Goal: Check status: Check status

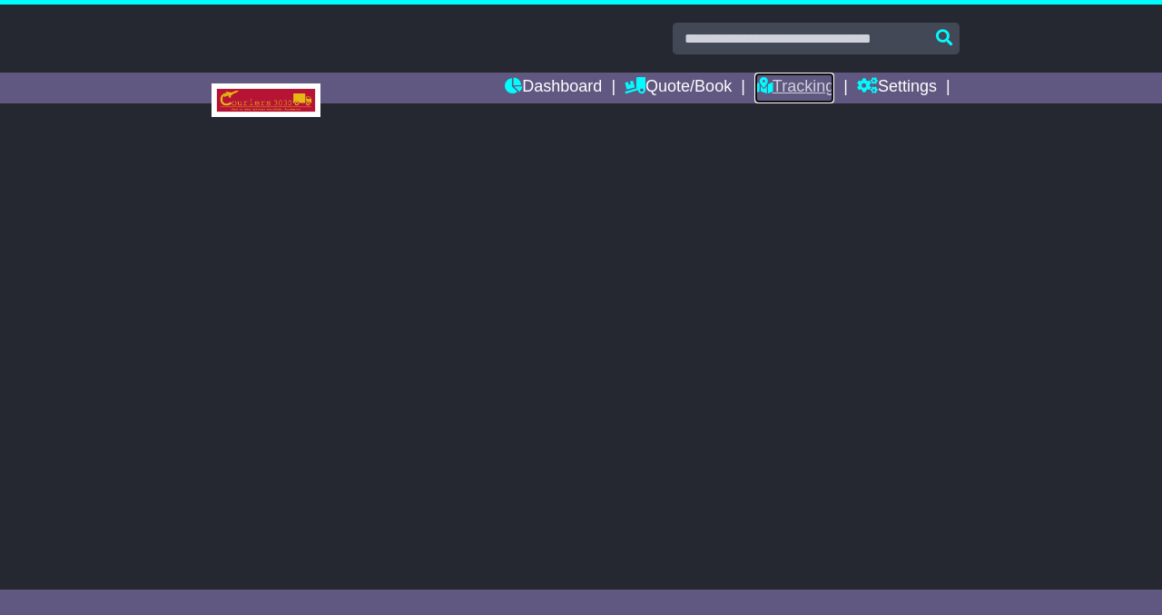
click at [804, 94] on link "Tracking" at bounding box center [794, 88] width 80 height 31
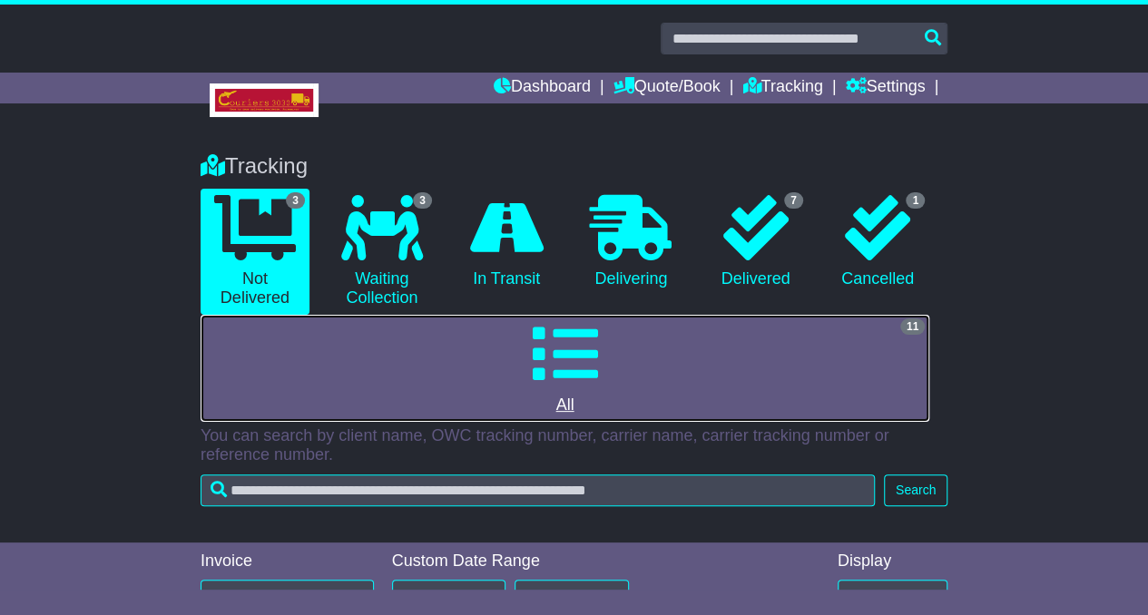
click at [570, 382] on icon at bounding box center [564, 353] width 65 height 65
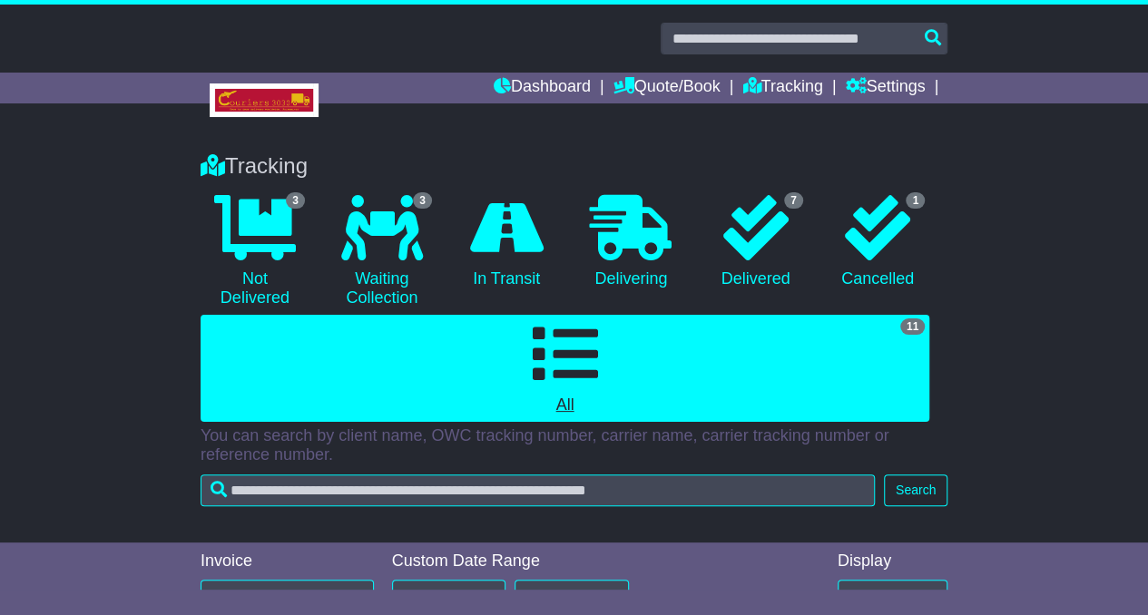
scroll to position [879, 0]
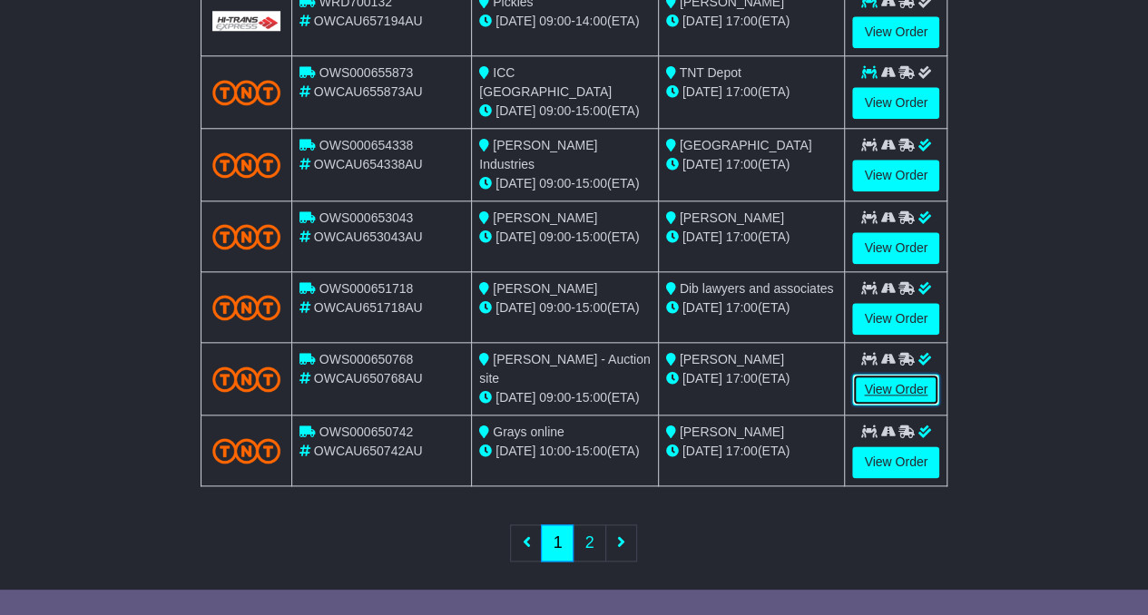
click at [895, 390] on link "View Order" at bounding box center [895, 390] width 87 height 32
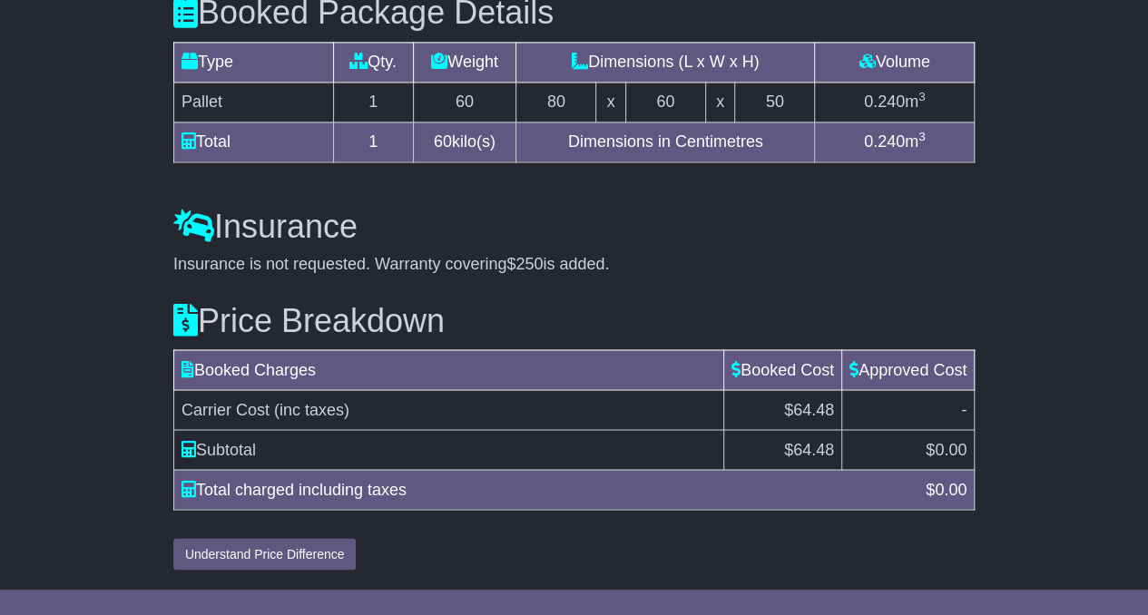
click at [785, 446] on td "$ 64.48" at bounding box center [783, 449] width 118 height 40
